Goal: Obtain resource: Obtain resource

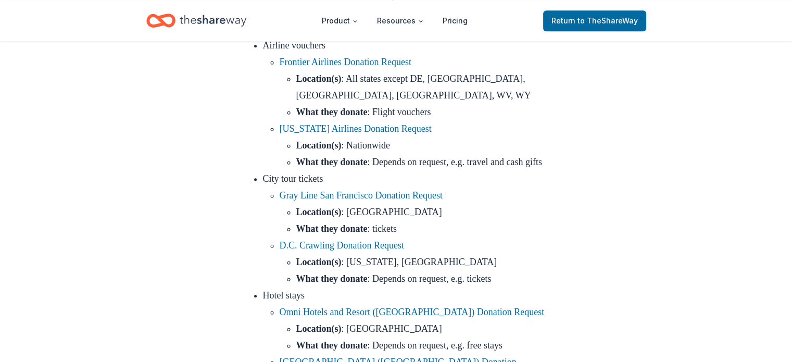
scroll to position [740, 0]
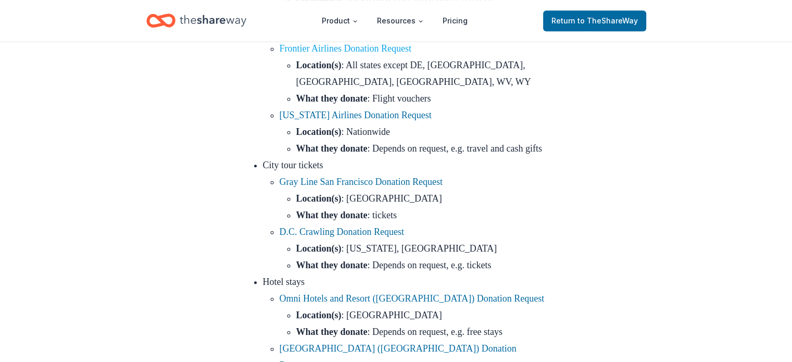
click at [406, 54] on link "Frontier Airlines Donation Request" at bounding box center [346, 48] width 132 height 10
click at [396, 54] on link "Frontier Airlines Donation Request" at bounding box center [346, 48] width 132 height 10
